Goal: Find specific page/section: Find specific page/section

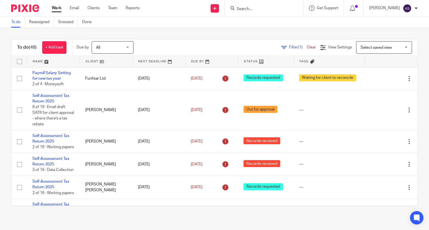
click at [253, 9] on input "Search" at bounding box center [261, 9] width 50 height 5
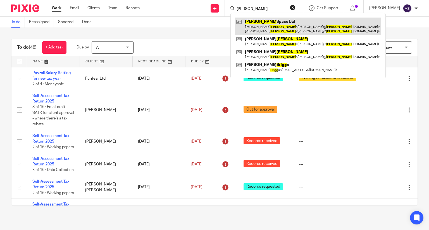
type input "[PERSON_NAME]"
click at [259, 21] on link at bounding box center [308, 26] width 146 height 17
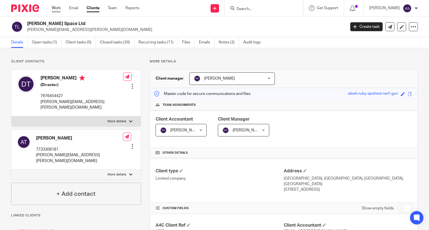
click at [59, 9] on link "Work" at bounding box center [56, 8] width 9 height 6
